Goal: Task Accomplishment & Management: Manage account settings

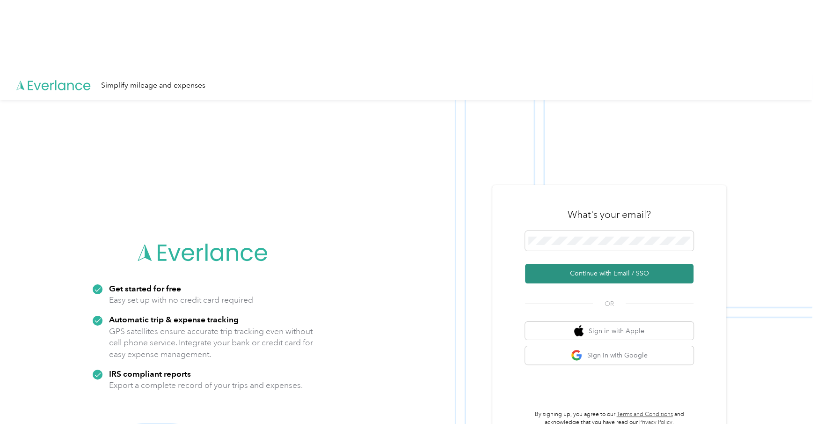
click at [618, 263] on button "Continue with Email / SSO" at bounding box center [609, 273] width 168 height 20
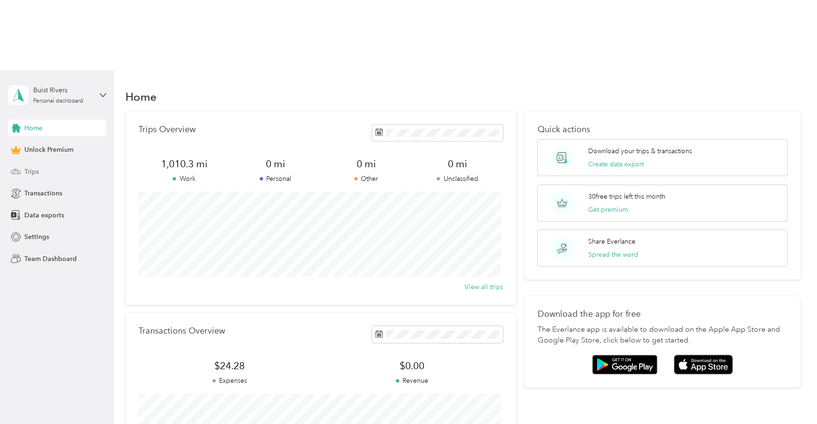
click at [51, 163] on div "Trips" at bounding box center [57, 171] width 98 height 17
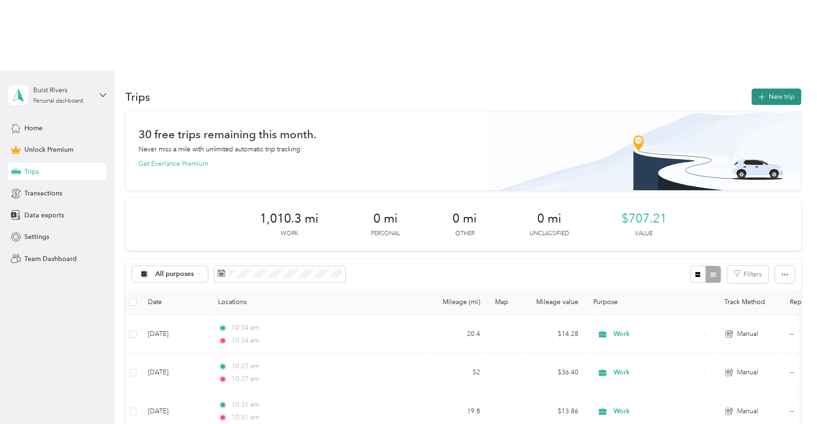
click at [774, 88] on button "New trip" at bounding box center [777, 96] width 50 height 16
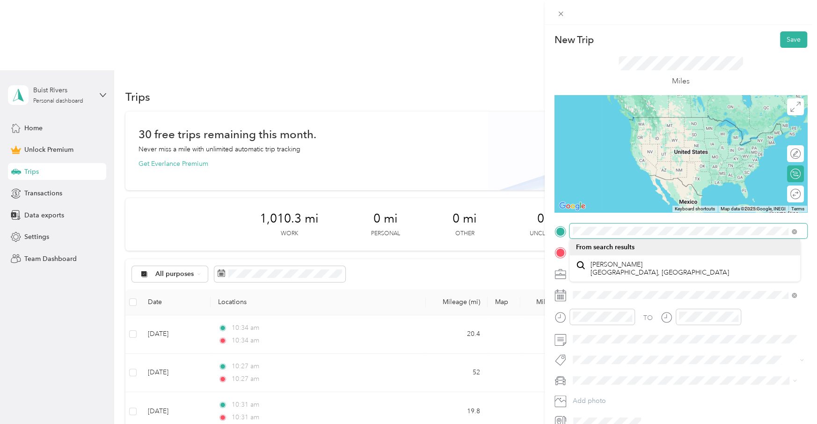
click at [567, 234] on div at bounding box center [681, 230] width 253 height 15
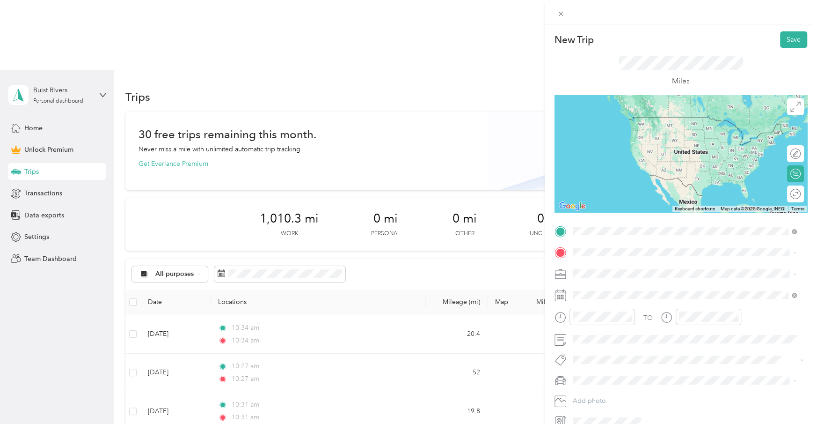
click at [755, 312] on div "TO" at bounding box center [681, 319] width 253 height 23
click at [595, 291] on div "Work" at bounding box center [685, 290] width 218 height 10
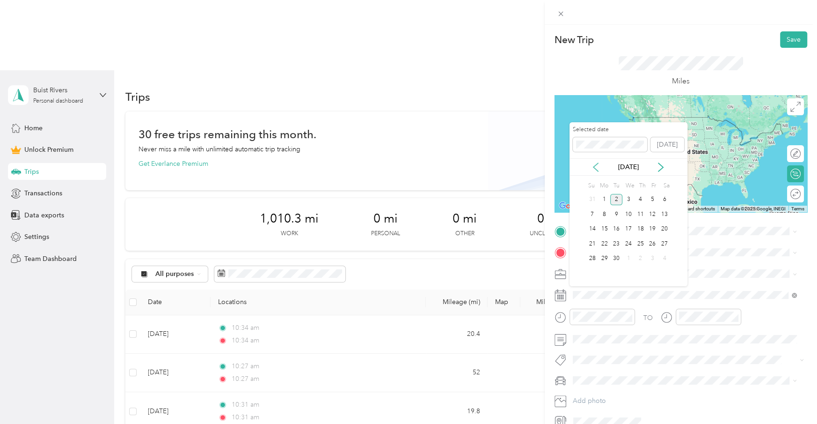
click at [598, 166] on icon at bounding box center [595, 166] width 9 height 9
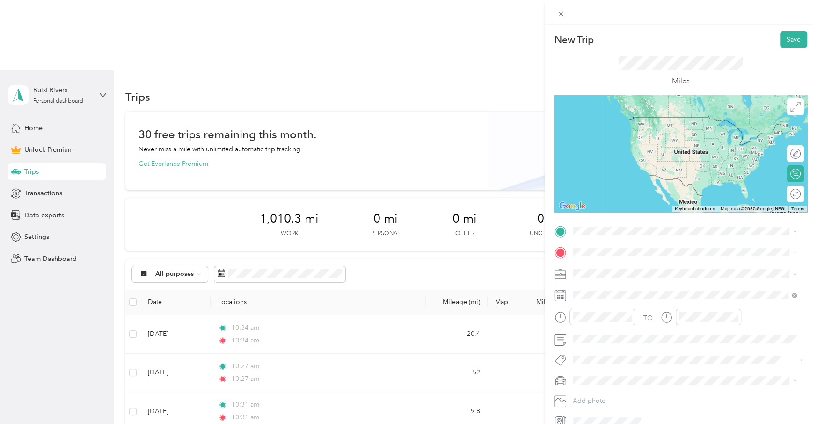
click at [736, 284] on div "TO Add photo" at bounding box center [681, 325] width 253 height 205
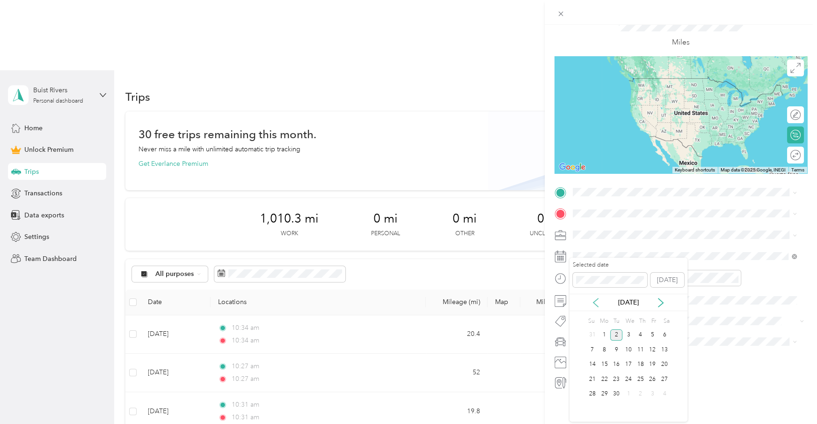
click at [593, 303] on icon at bounding box center [595, 302] width 9 height 9
click at [643, 378] on div "21" at bounding box center [641, 379] width 12 height 12
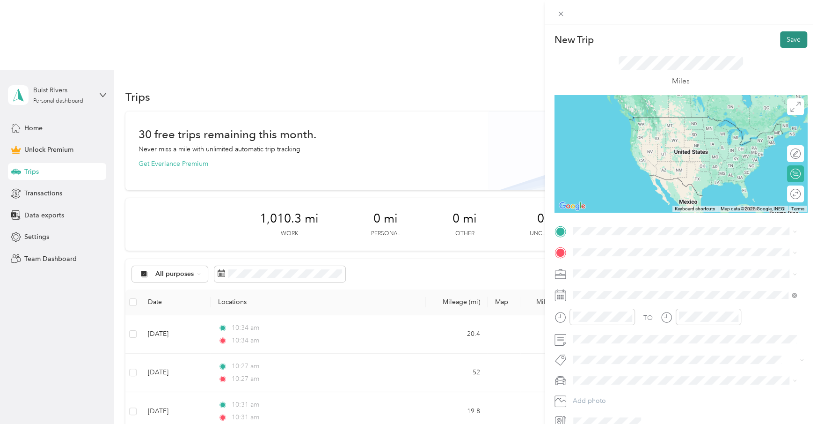
click at [785, 41] on button "Save" at bounding box center [793, 39] width 27 height 16
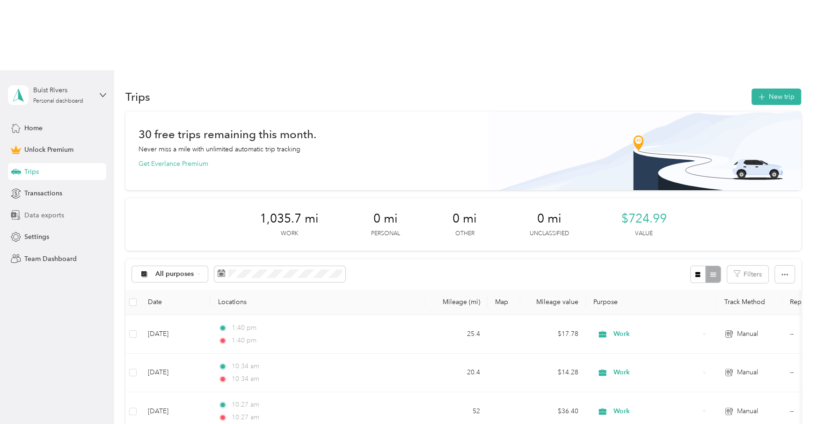
click at [53, 210] on span "Data exports" at bounding box center [44, 215] width 40 height 10
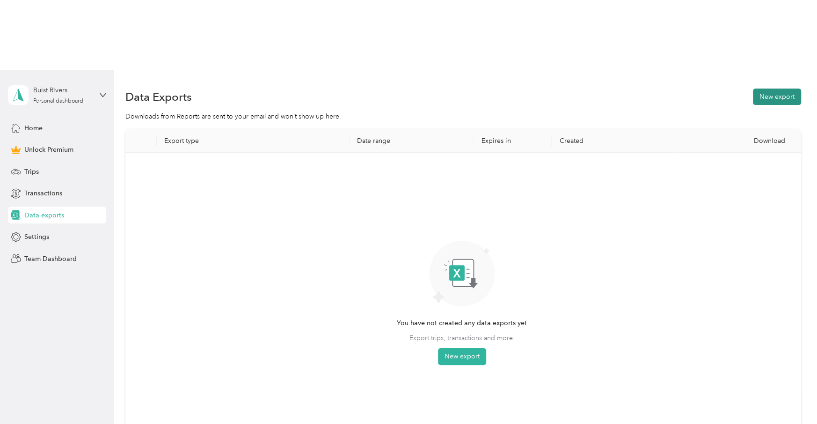
click at [763, 88] on button "New export" at bounding box center [777, 96] width 48 height 16
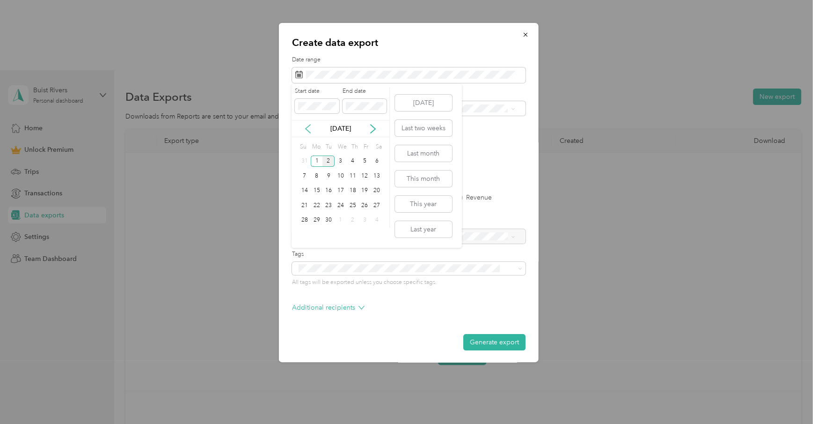
click at [308, 130] on icon at bounding box center [308, 128] width 5 height 8
click at [317, 207] on div "18" at bounding box center [317, 205] width 12 height 12
click at [366, 220] on div "29" at bounding box center [364, 220] width 12 height 12
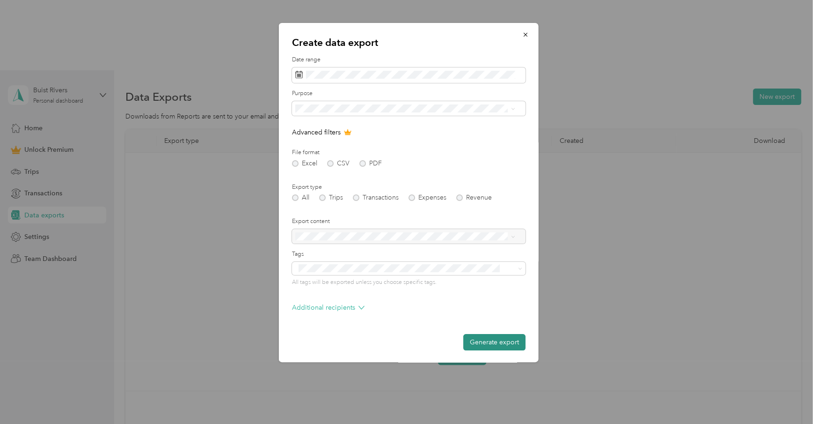
click at [487, 342] on button "Generate export" at bounding box center [494, 342] width 62 height 16
